Goal: Task Accomplishment & Management: Manage account settings

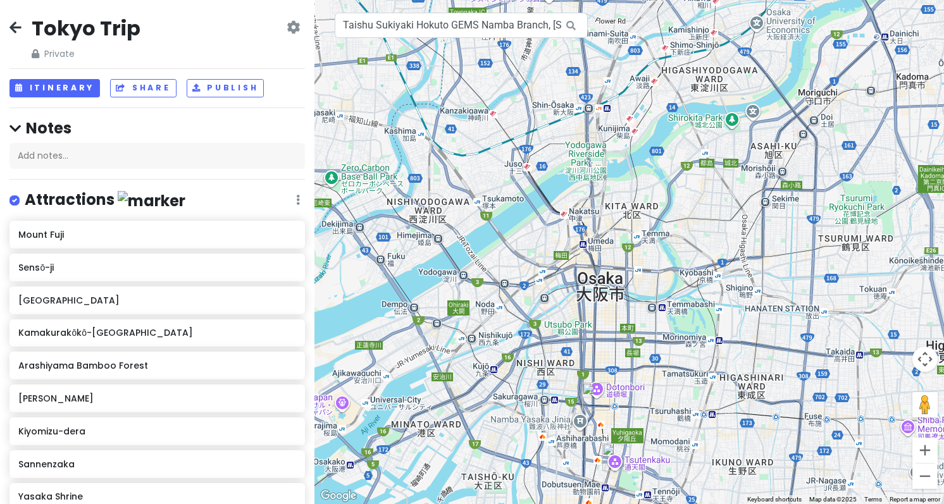
scroll to position [467, 0]
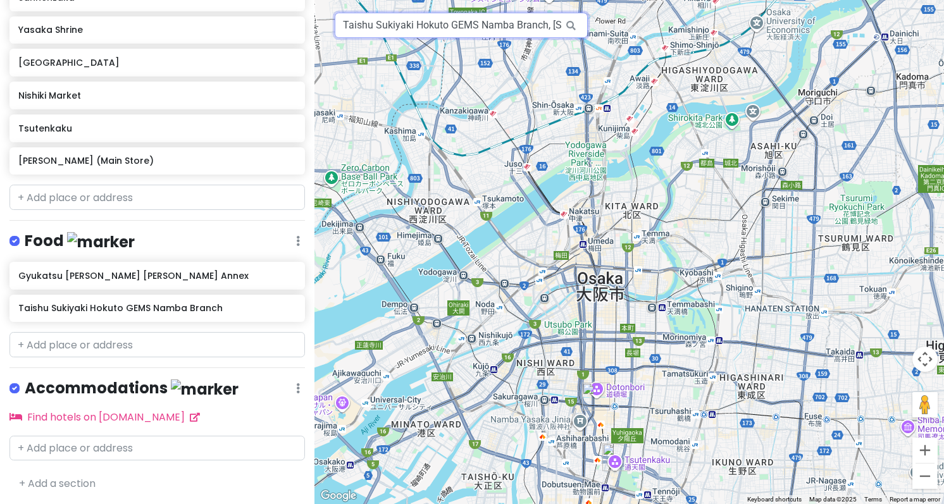
click at [380, 29] on input "Taishu Sukiyaki Hokuto GEMS Namba Branch, [STREET_ADDRESS]" at bounding box center [461, 25] width 253 height 25
paste input "Oishi Park"
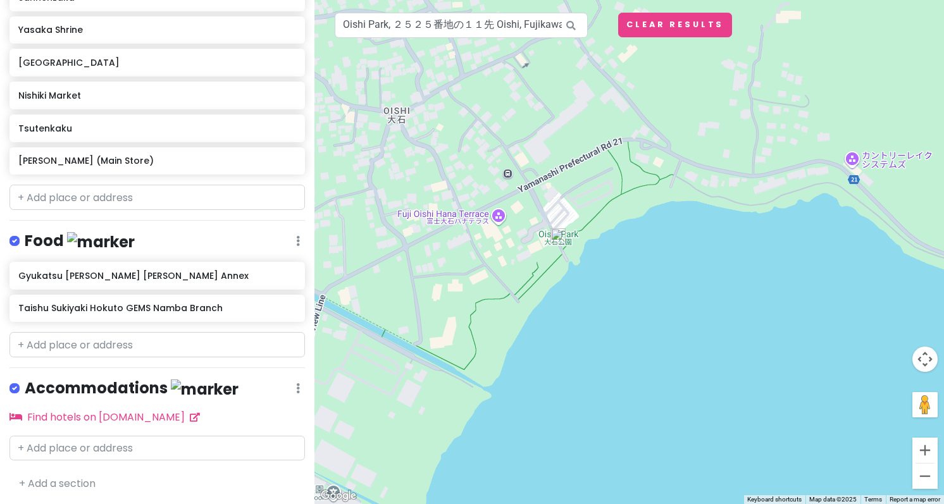
click at [557, 245] on div at bounding box center [628, 252] width 629 height 504
click at [562, 231] on img at bounding box center [557, 235] width 15 height 15
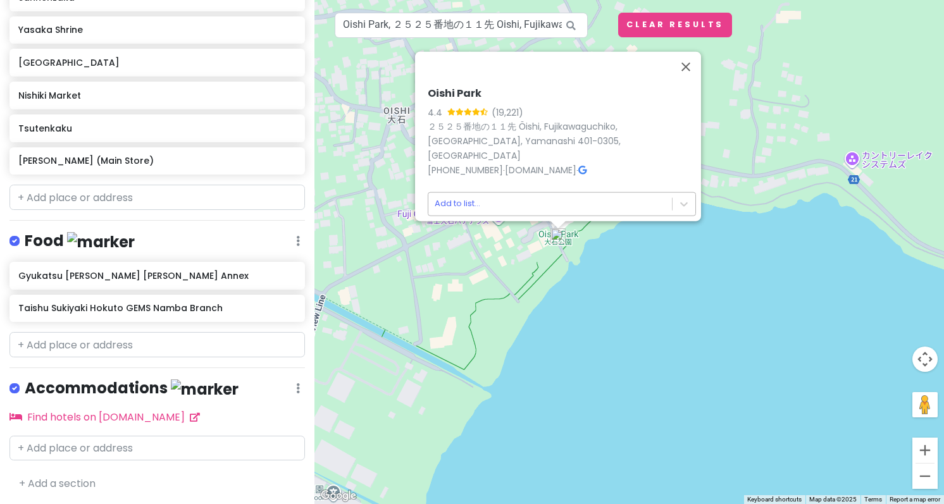
click at [529, 205] on body "Tokyo Trip Private Change Dates Make a Copy Delete Trip Go Pro ⚡️ Give Feedback…" at bounding box center [472, 252] width 944 height 504
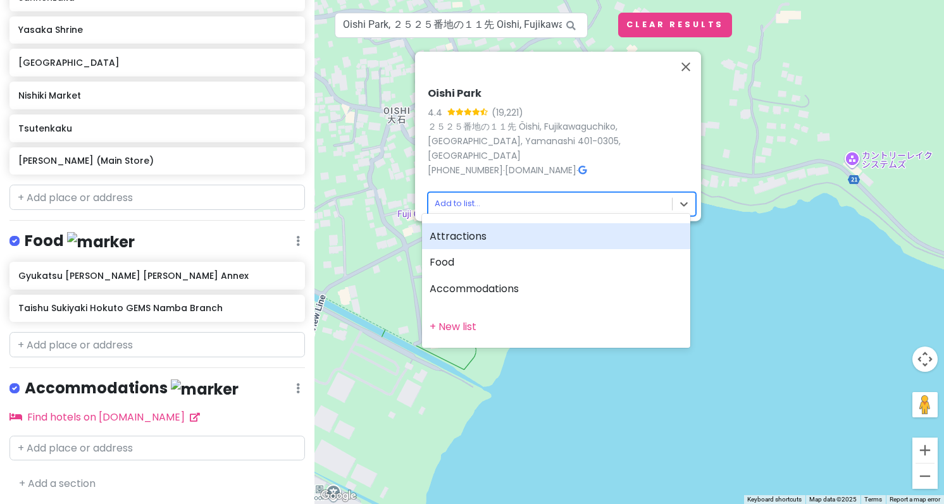
click at [511, 232] on div "Attractions" at bounding box center [556, 236] width 268 height 27
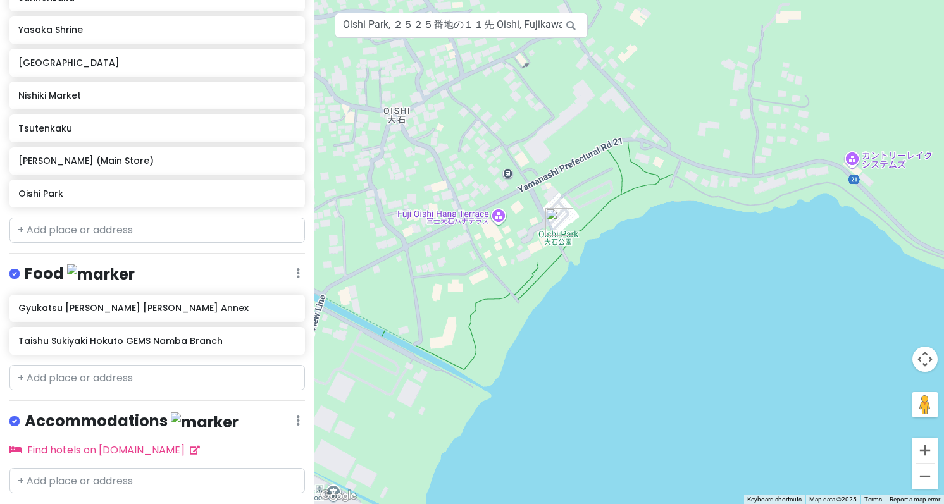
scroll to position [499, 0]
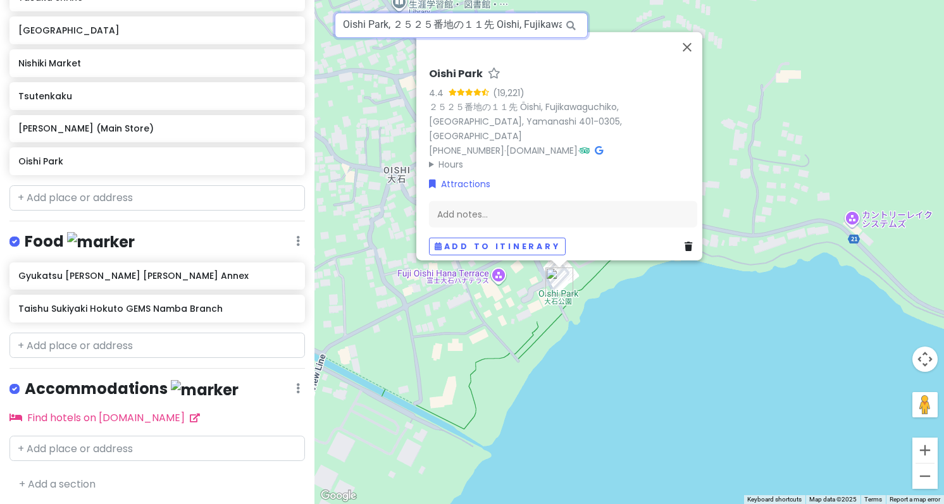
click at [459, 28] on input "Oishi Park, ２５２５番地の１１先 Oishi, Fujikawaguchiko, [PERSON_NAME], [GEOGRAPHIC_DATA]" at bounding box center [461, 25] width 253 height 25
paste input "[PERSON_NAME][GEOGRAPHIC_DATA]"
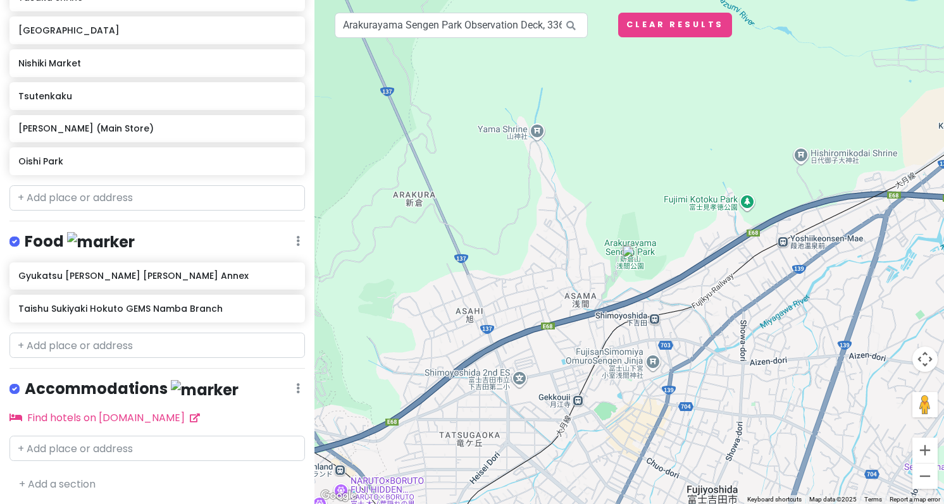
click at [633, 250] on img at bounding box center [629, 252] width 15 height 15
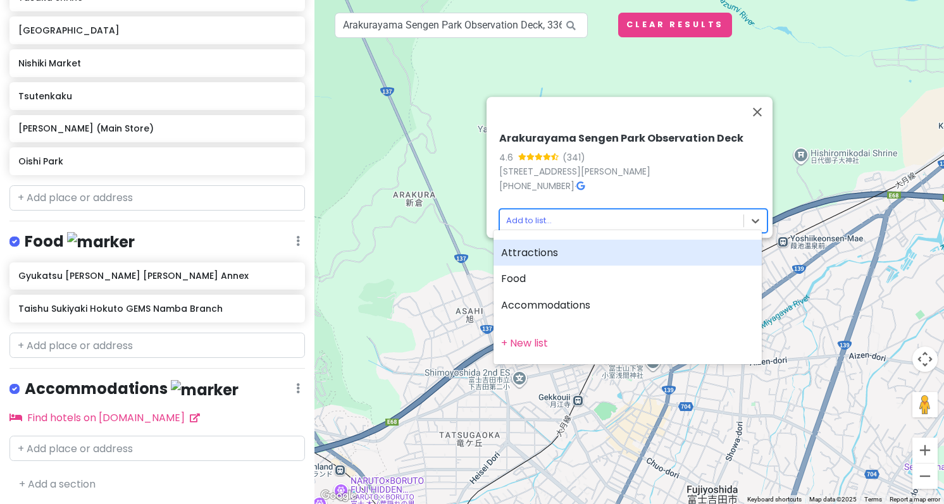
click at [612, 202] on body "Tokyo Trip Private Change Dates Make a Copy Delete Trip Go Pro ⚡️ Give Feedback…" at bounding box center [472, 252] width 944 height 504
click at [590, 244] on div "Attractions" at bounding box center [627, 253] width 268 height 27
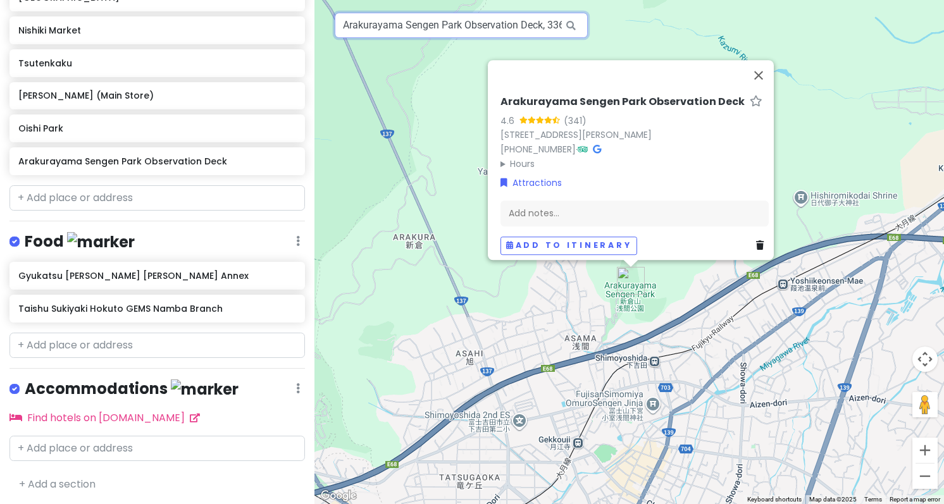
click at [440, 31] on input "Arakurayama Sengen Park Observation Deck, 3360 Shimoyoshida, [PERSON_NAME], Yam…" at bounding box center [461, 25] width 253 height 25
click at [440, 30] on input "Arakurayama Sengen Park Observation Deck, 3360 Shimoyoshida, [PERSON_NAME], Yam…" at bounding box center [461, 25] width 253 height 25
paste input "Fujisan Shoku"
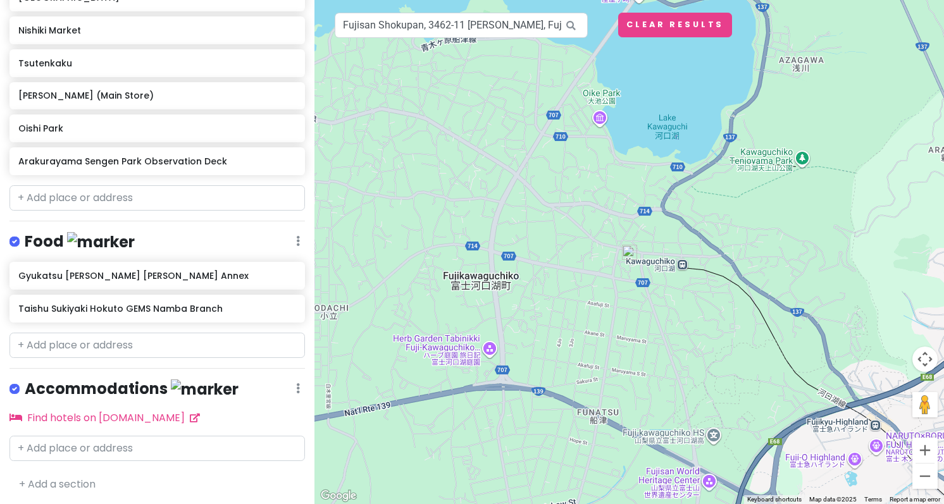
click at [636, 254] on img at bounding box center [629, 252] width 15 height 15
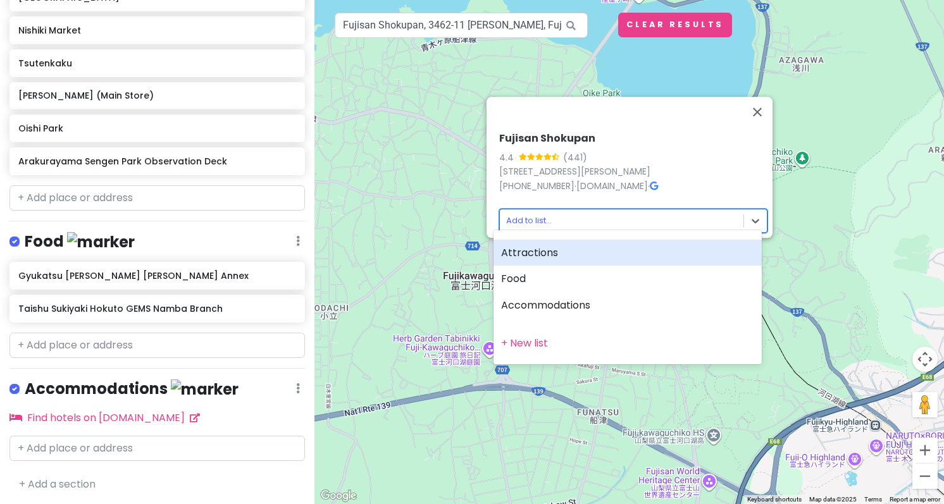
click at [634, 215] on body "Tokyo Trip Private Change Dates Make a Copy Delete Trip Go Pro ⚡️ Give Feedback…" at bounding box center [472, 252] width 944 height 504
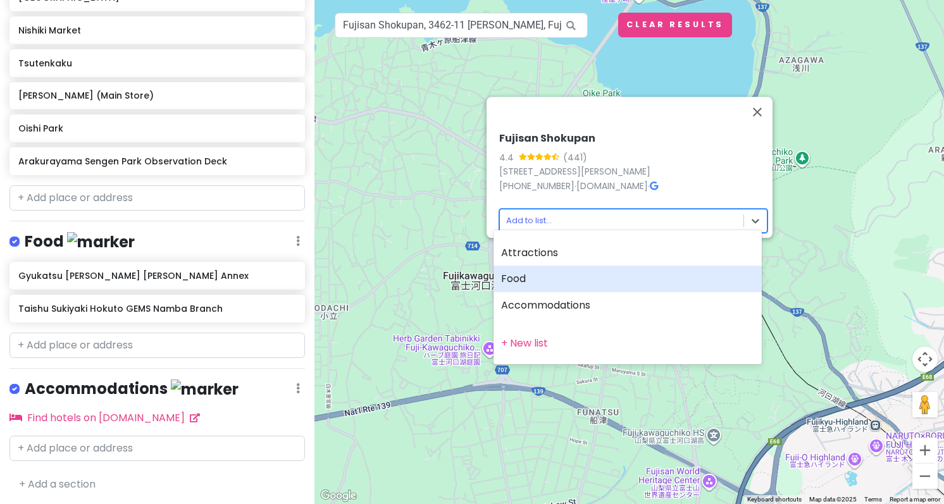
click at [603, 273] on div "Food" at bounding box center [627, 279] width 268 height 27
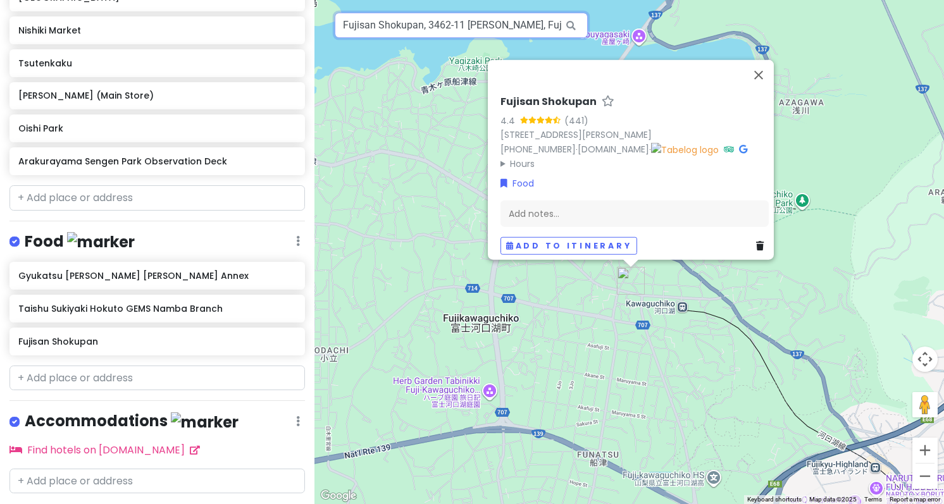
click at [479, 37] on input "Fujisan Shokupan, 3462-11 [PERSON_NAME], Fujikawaguchiko, [PERSON_NAME], [GEOGR…" at bounding box center [461, 25] width 253 height 25
paste input "[PERSON_NAME] Clock Shop"
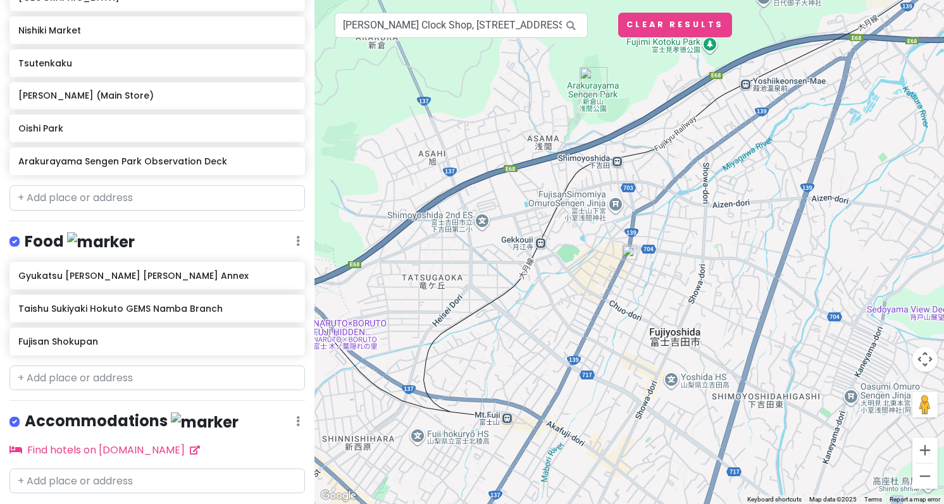
click at [629, 256] on img at bounding box center [629, 252] width 15 height 15
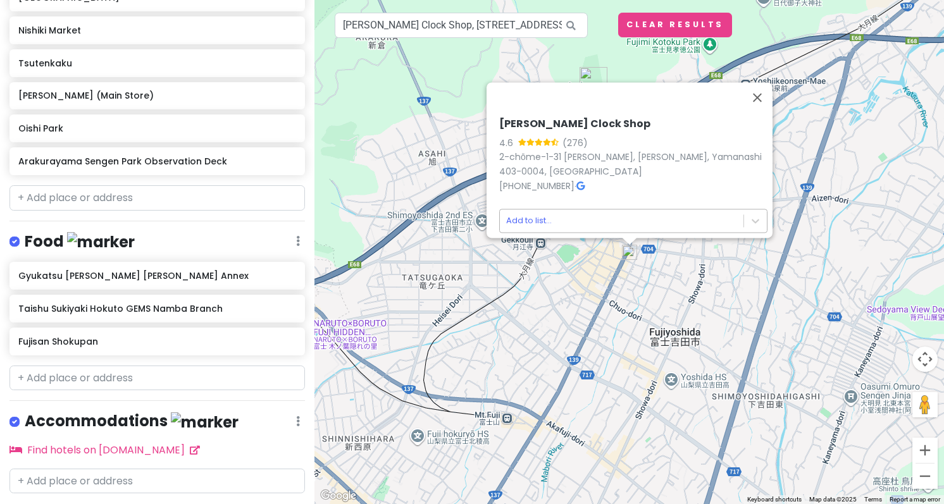
click at [591, 210] on body "Tokyo Trip Private Change Dates Make a Copy Delete Trip Go Pro ⚡️ Give Feedback…" at bounding box center [472, 252] width 944 height 504
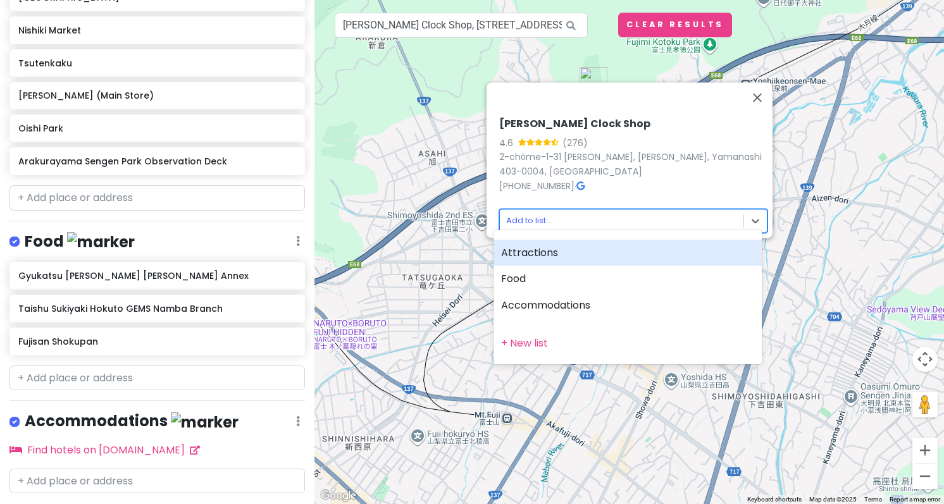
click at [547, 263] on div "Attractions" at bounding box center [627, 253] width 268 height 27
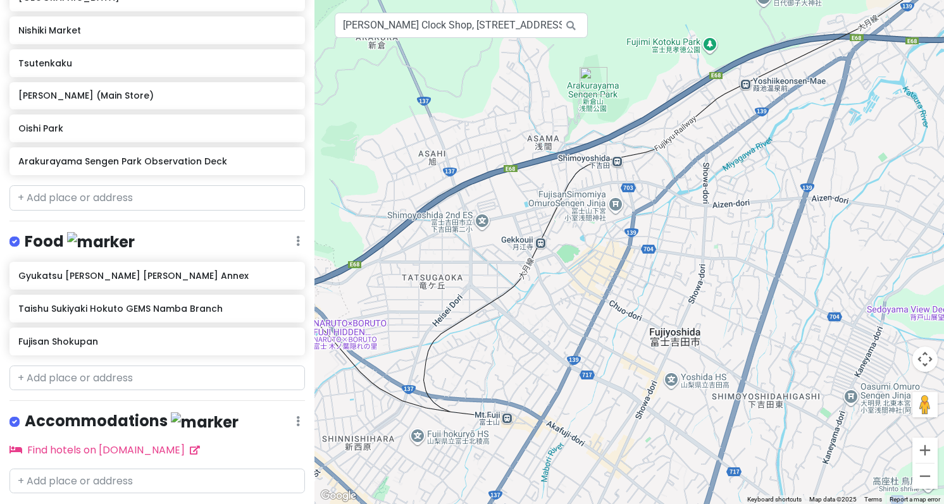
scroll to position [565, 0]
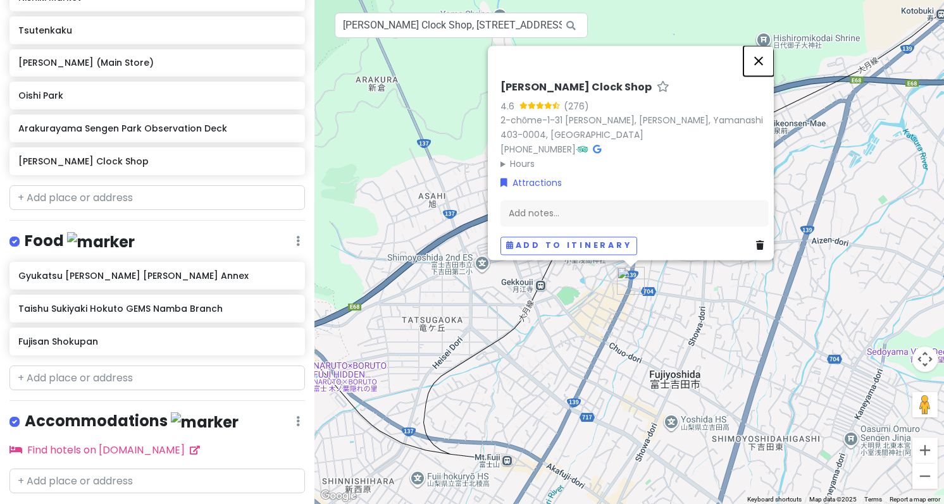
click at [766, 56] on button "Close" at bounding box center [758, 61] width 30 height 30
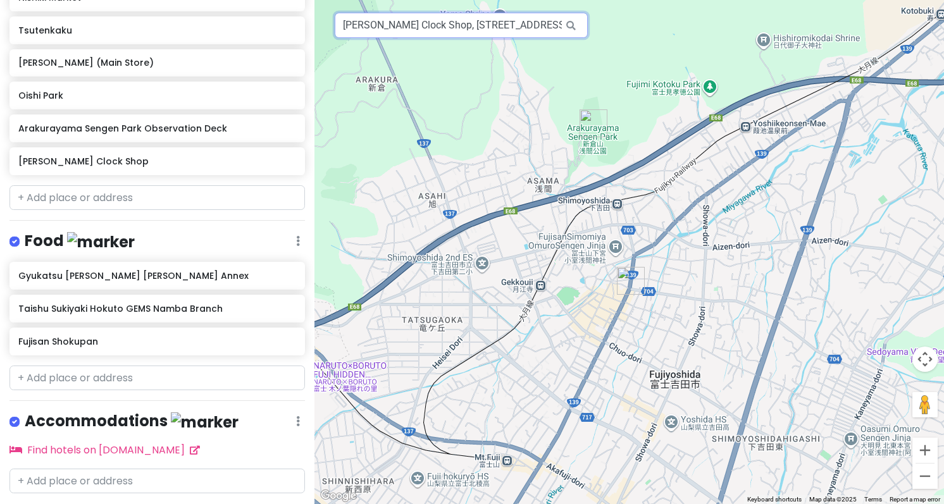
click at [425, 30] on input "[PERSON_NAME] Clock Shop, [STREET_ADDRESS][PERSON_NAME]" at bounding box center [461, 25] width 253 height 25
paste input "Kanadorii"
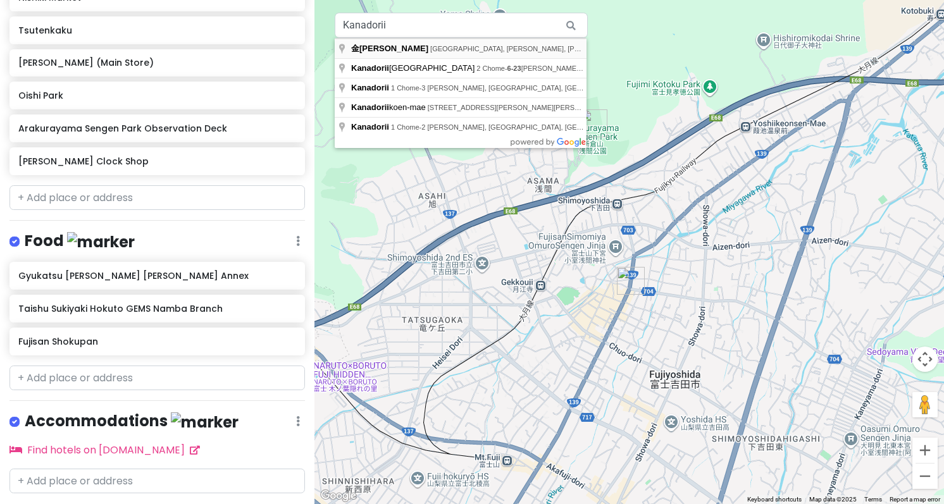
type input "[GEOGRAPHIC_DATA], [PERSON_NAME], [PERSON_NAME], [PERSON_NAME], 2 Chome−1−15 [P…"
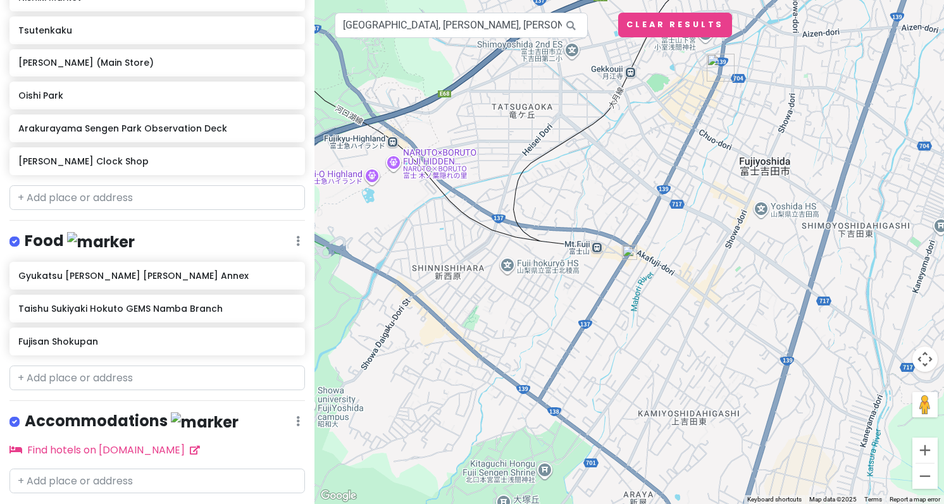
click at [627, 261] on div at bounding box center [628, 252] width 629 height 504
click at [627, 250] on img at bounding box center [629, 252] width 15 height 15
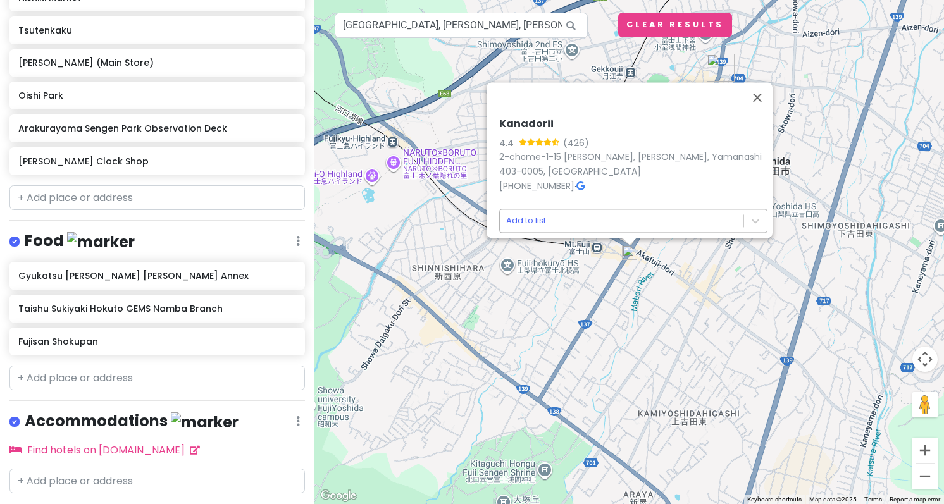
click at [620, 223] on body "Tokyo Trip Private Change Dates Make a Copy Delete Trip Go Pro ⚡️ Give Feedback…" at bounding box center [472, 252] width 944 height 504
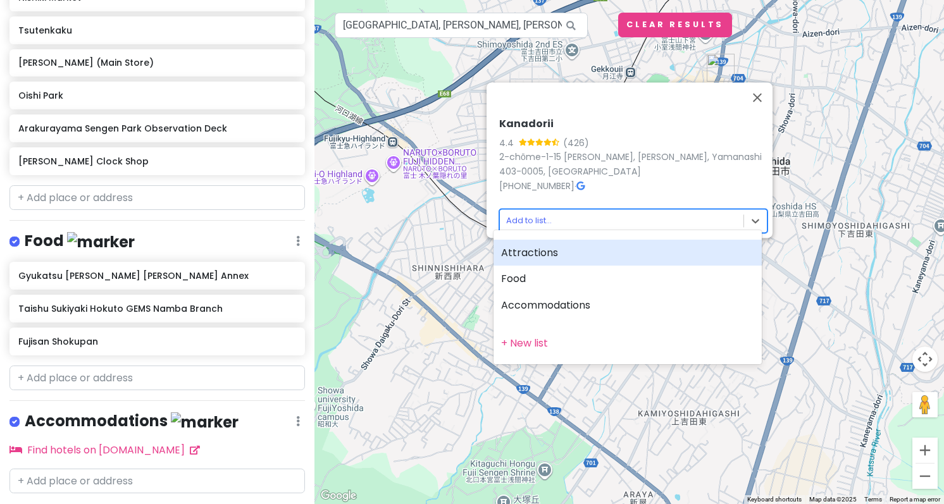
click at [600, 247] on div "Attractions" at bounding box center [627, 253] width 268 height 27
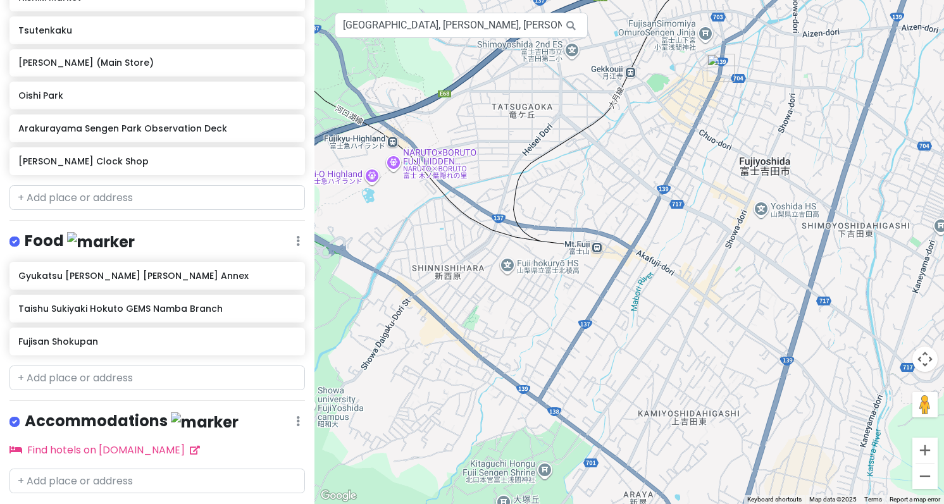
scroll to position [598, 0]
